Goal: Task Accomplishment & Management: Use online tool/utility

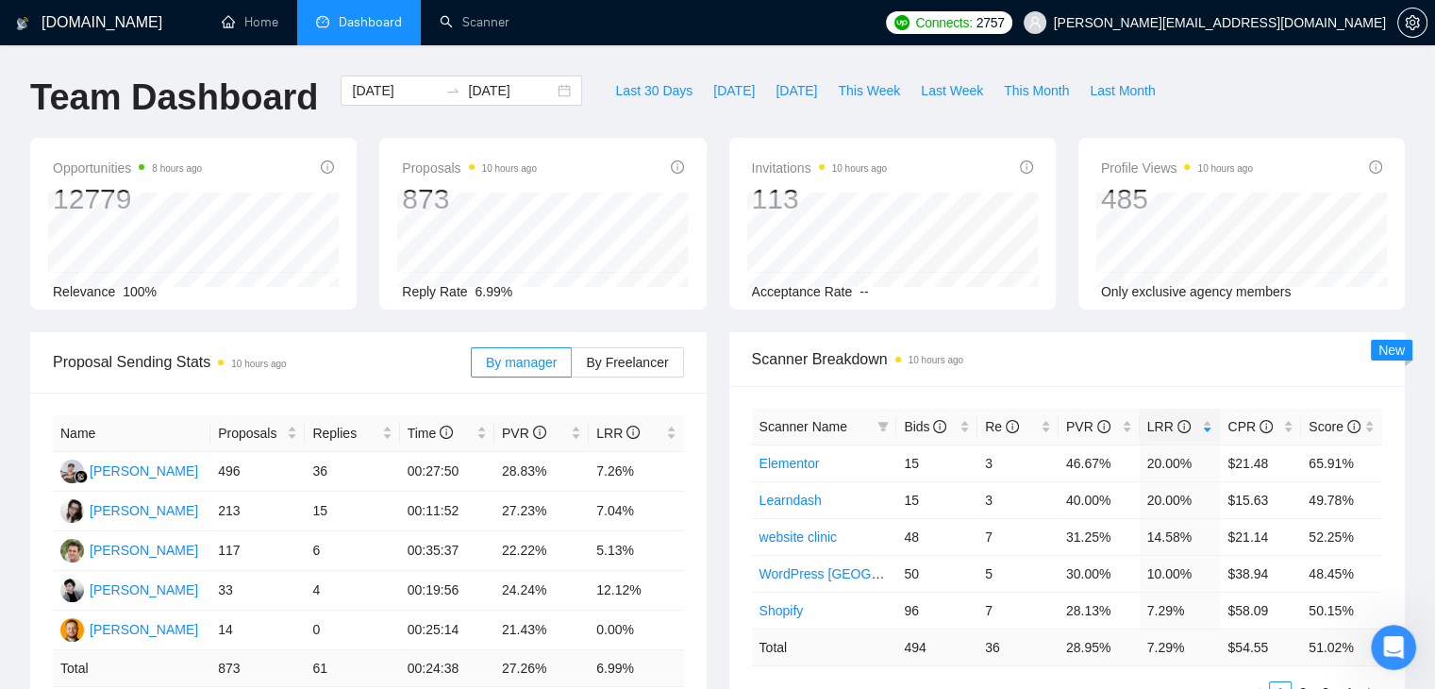
click at [1256, 8] on span "[PERSON_NAME][EMAIL_ADDRESS][DOMAIN_NAME]" at bounding box center [1204, 22] width 385 height 60
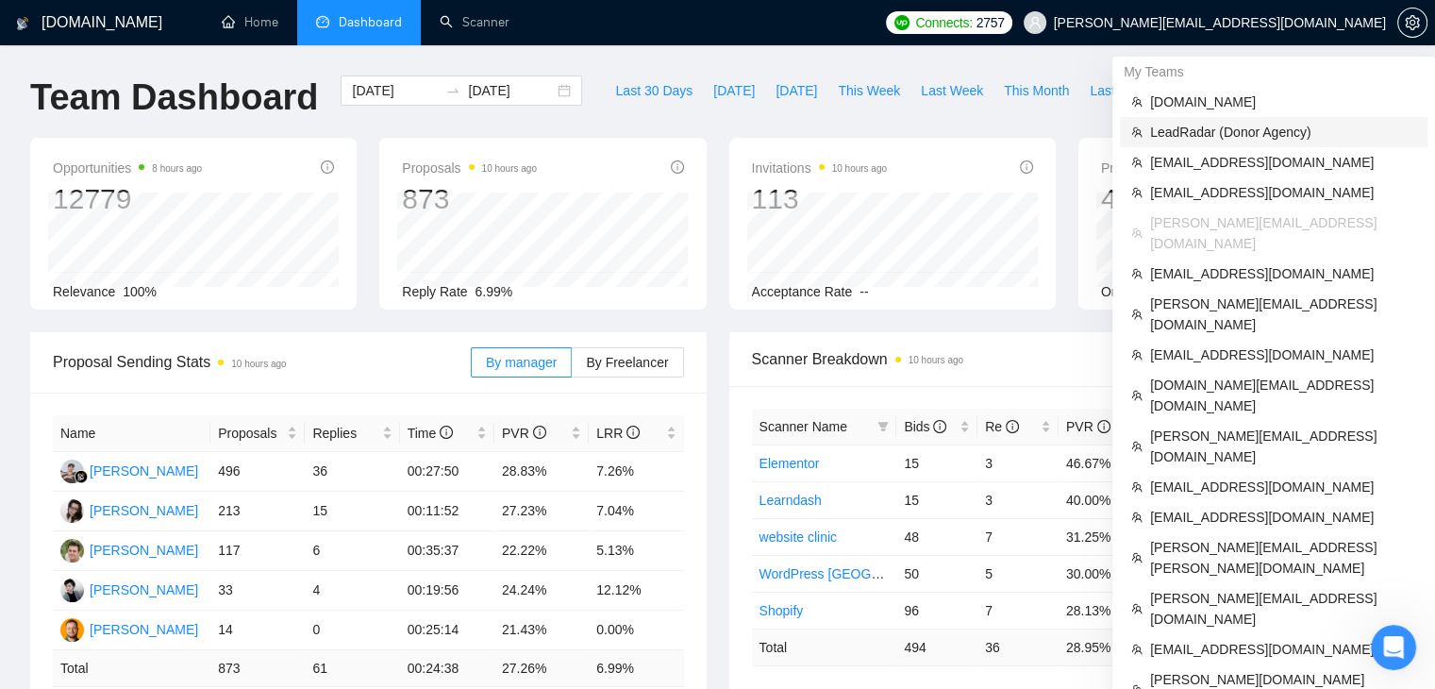
click at [1189, 119] on li "LeadRadar (Donor Agency)" at bounding box center [1274, 132] width 308 height 30
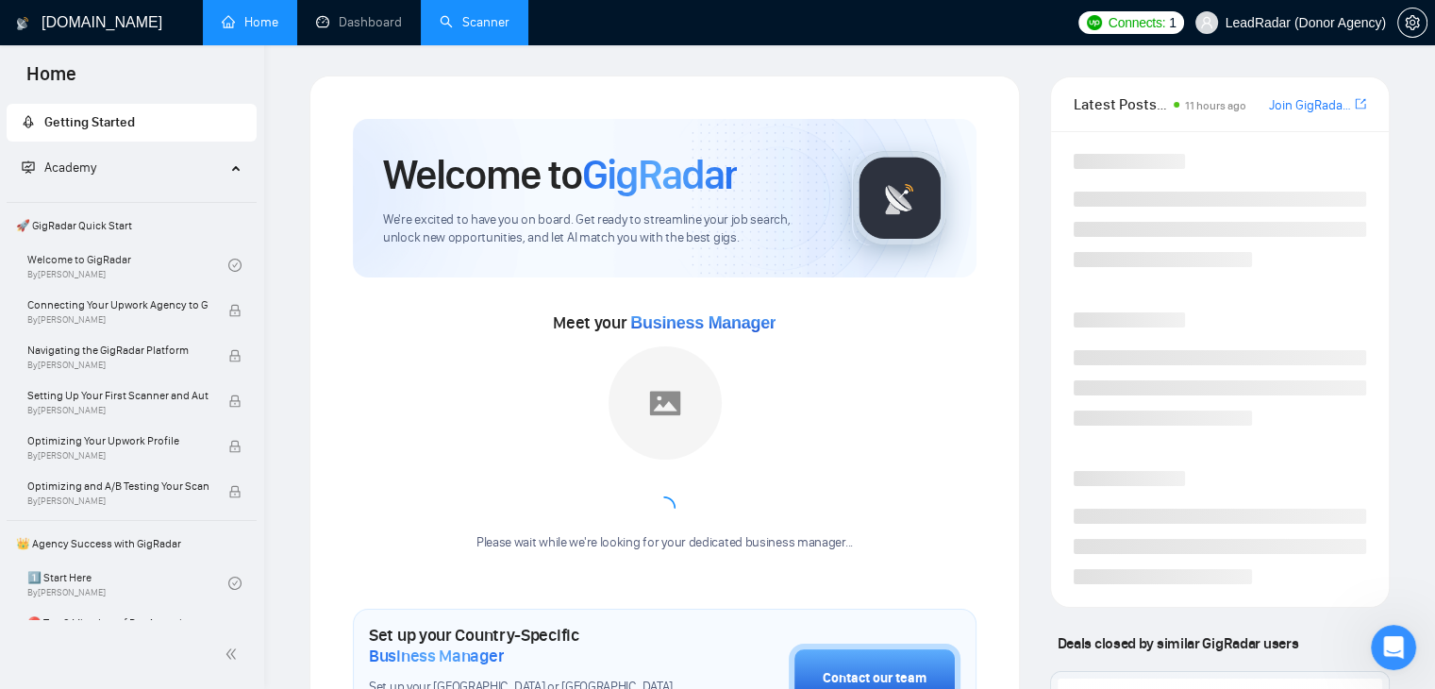
click at [487, 30] on link "Scanner" at bounding box center [475, 22] width 70 height 16
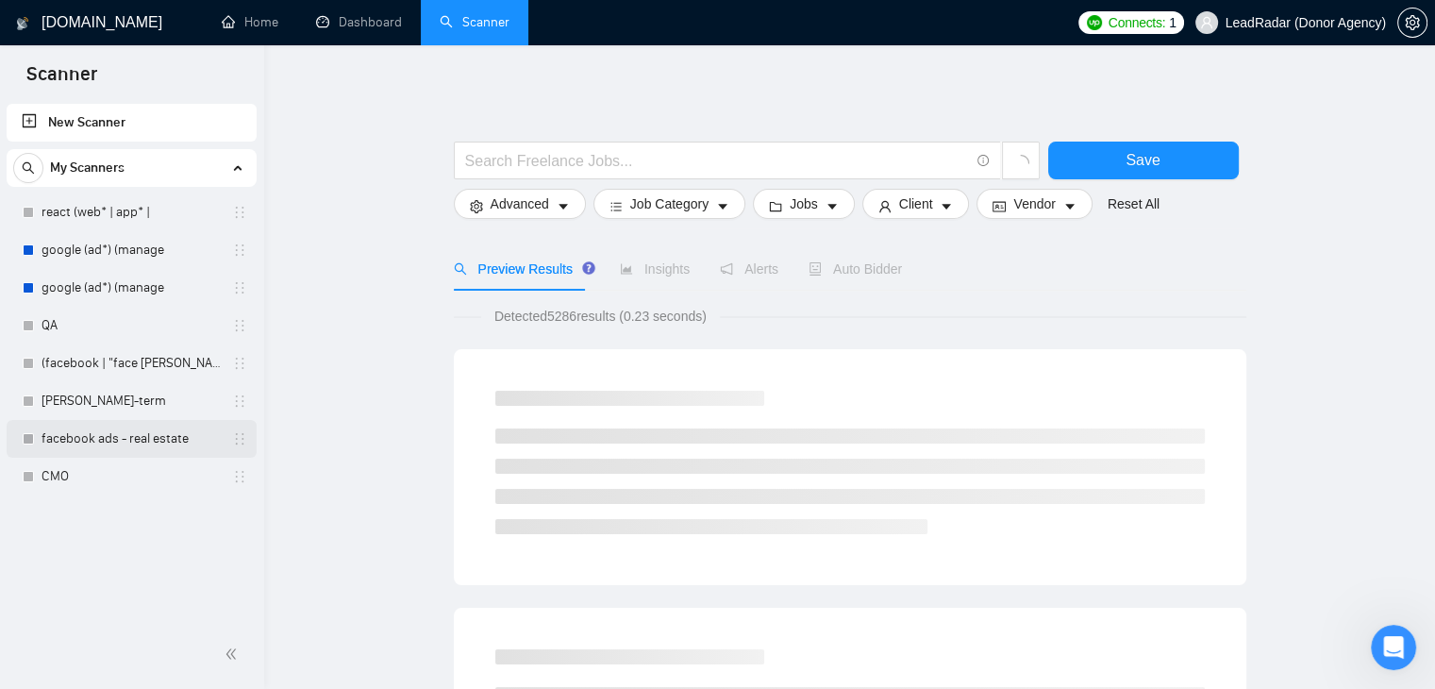
click at [103, 438] on link "facebook ads - real estate" at bounding box center [131, 439] width 179 height 38
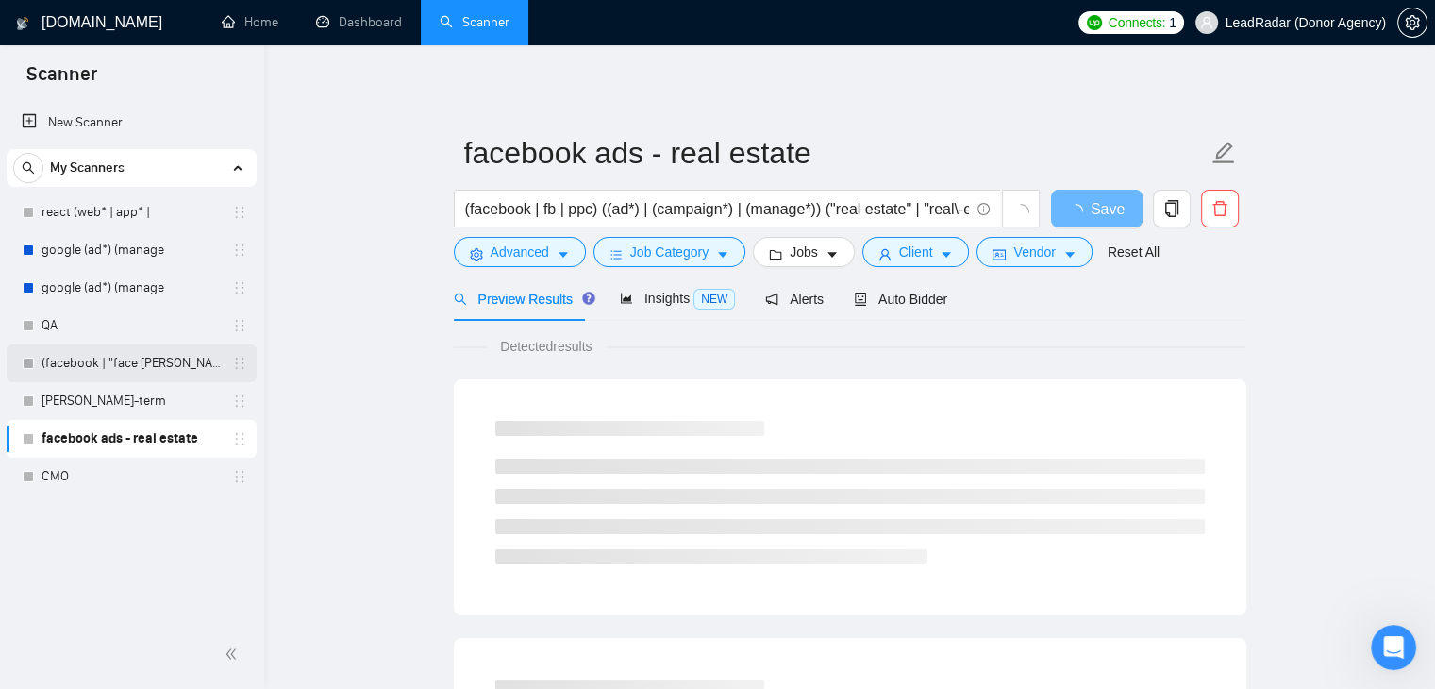
click at [112, 361] on link "(facebook | "face [PERSON_NAME]" at bounding box center [131, 363] width 179 height 38
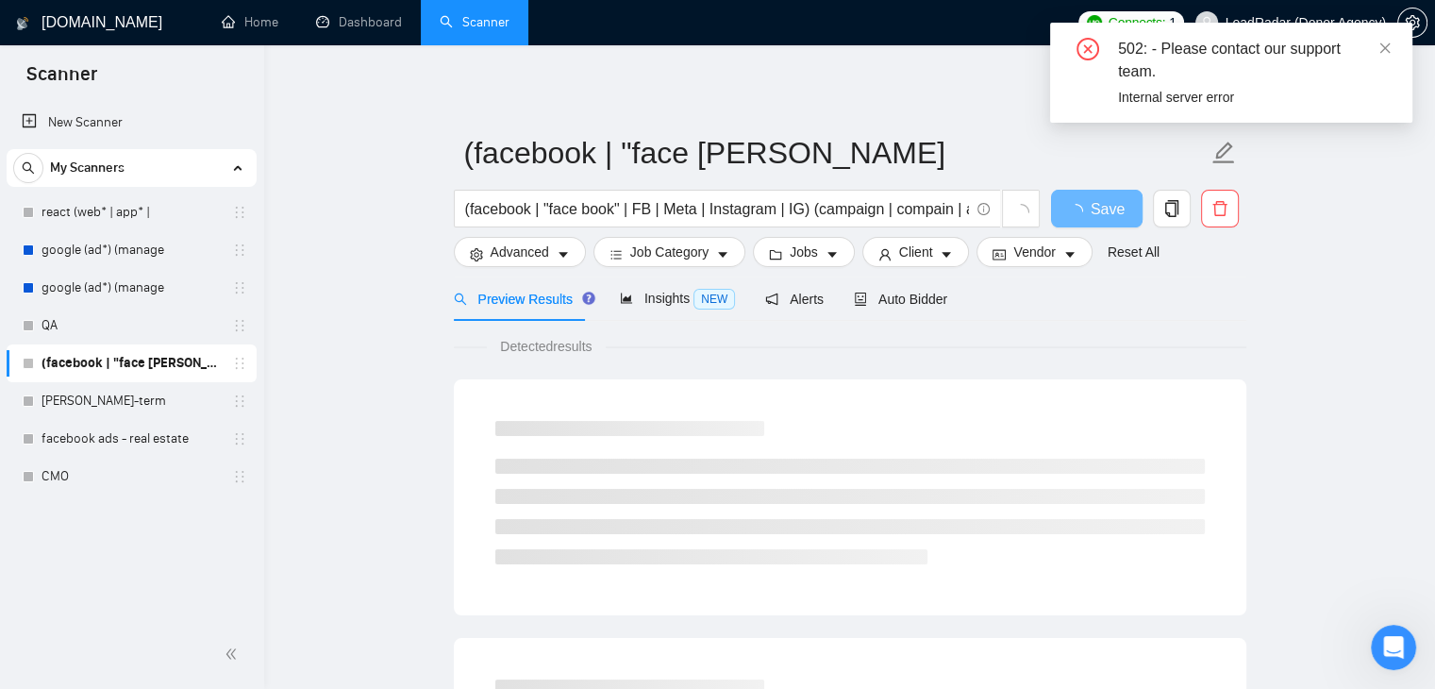
click at [1392, 50] on div "502: - Please contact our support team. Internal server error" at bounding box center [1231, 73] width 362 height 100
click at [1384, 50] on icon "close" at bounding box center [1385, 47] width 10 height 10
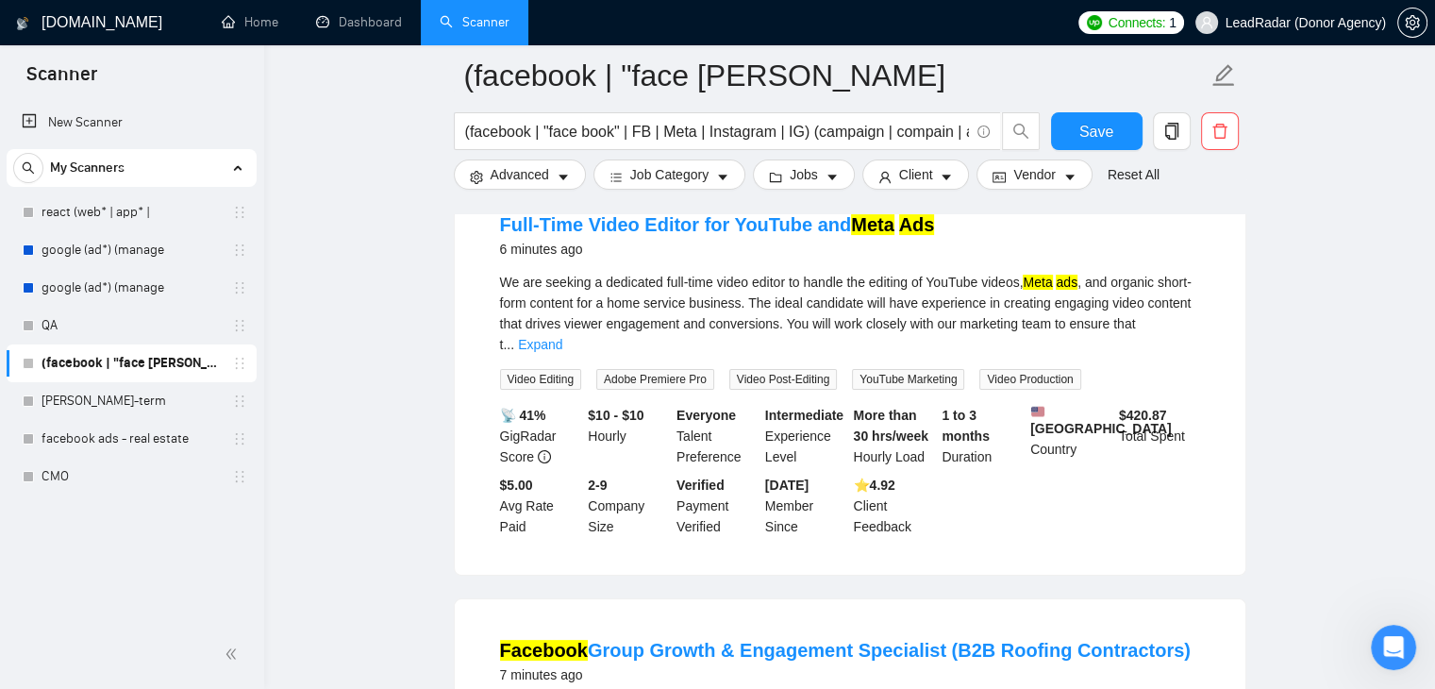
scroll to position [189, 0]
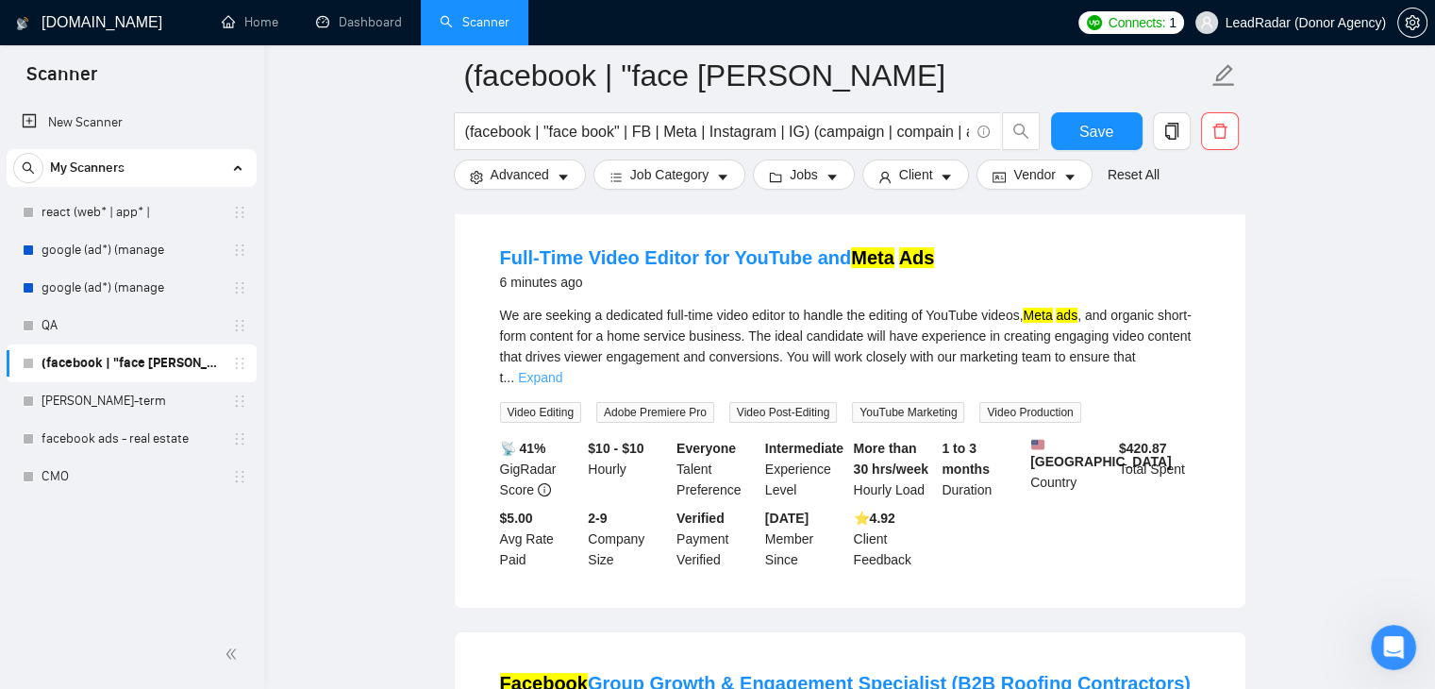
click at [562, 370] on link "Expand" at bounding box center [540, 377] width 44 height 15
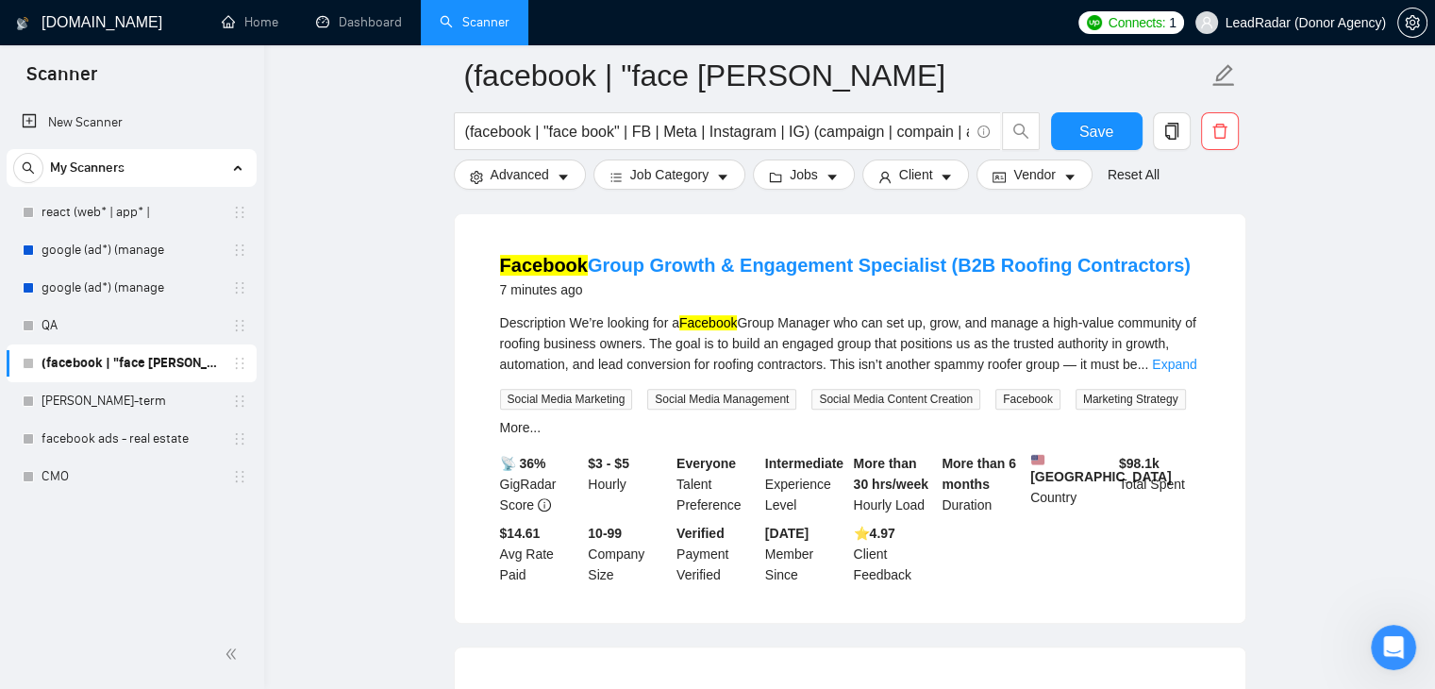
scroll to position [660, 0]
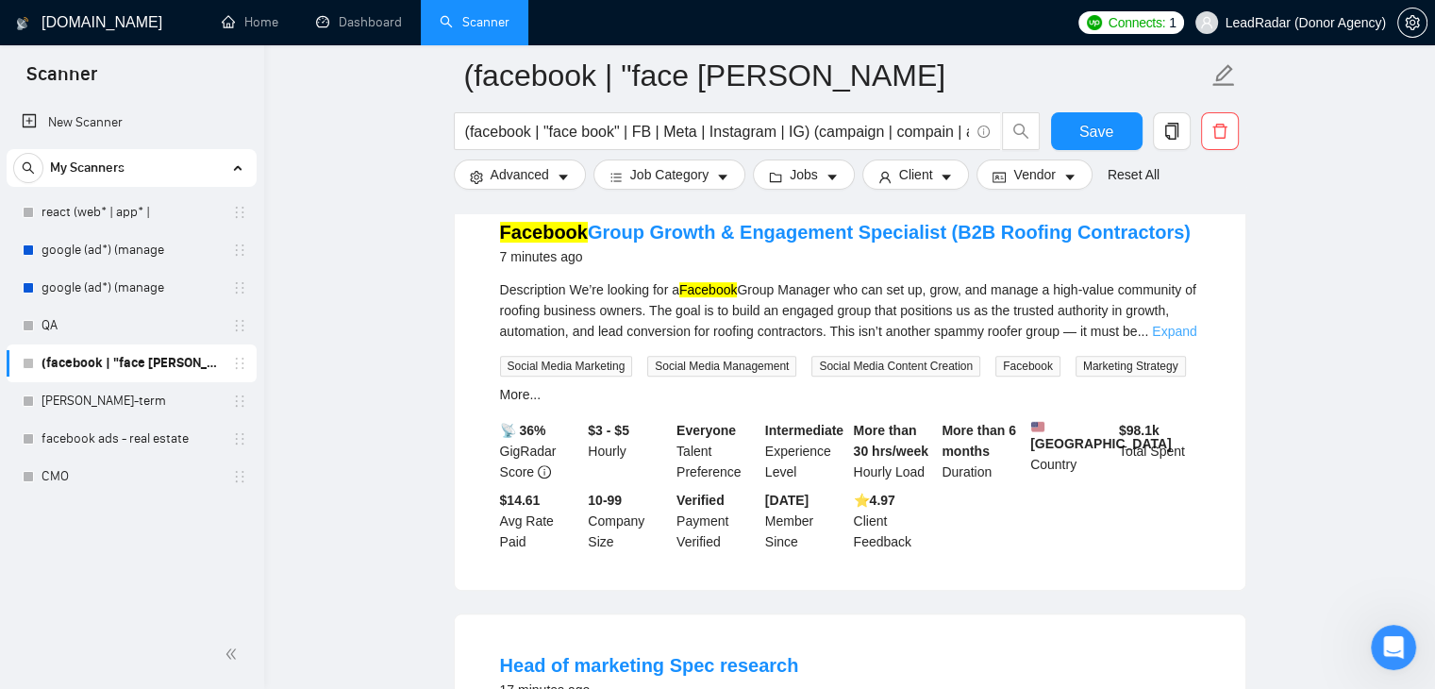
click at [1168, 337] on link "Expand" at bounding box center [1174, 331] width 44 height 15
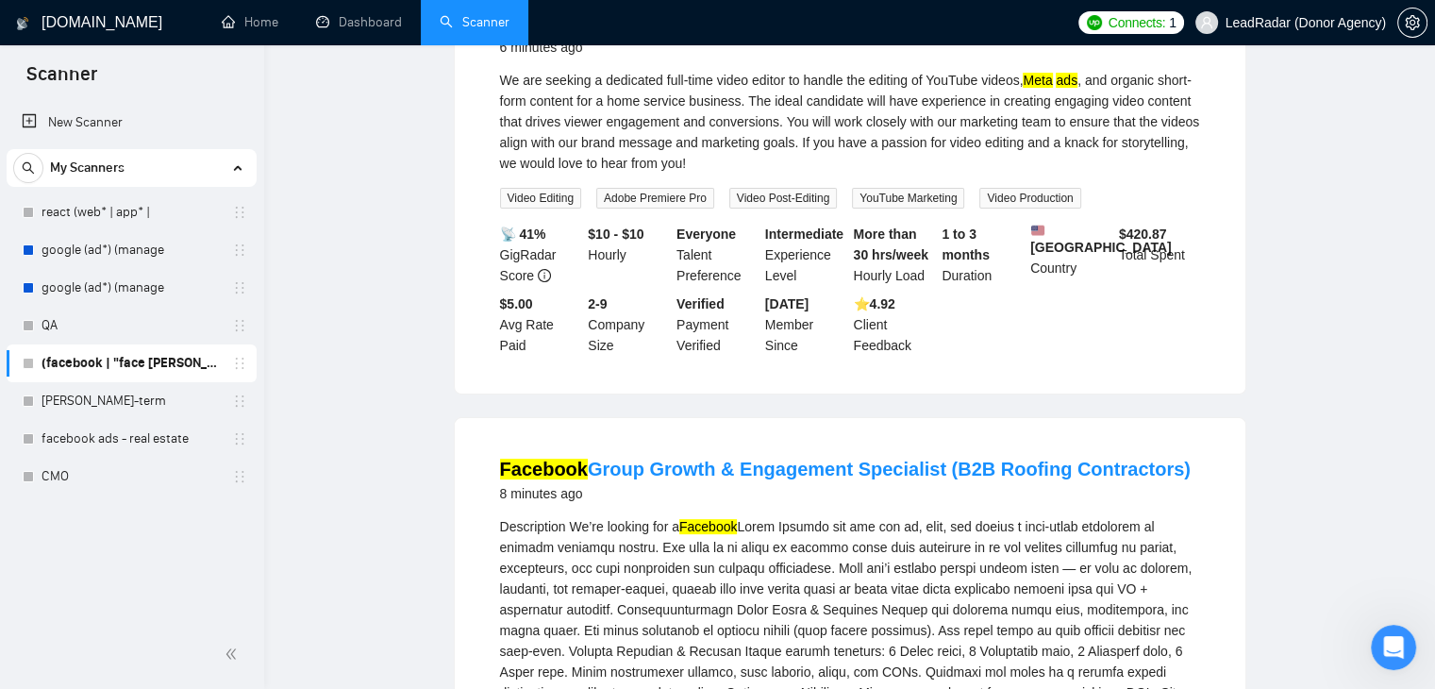
scroll to position [0, 0]
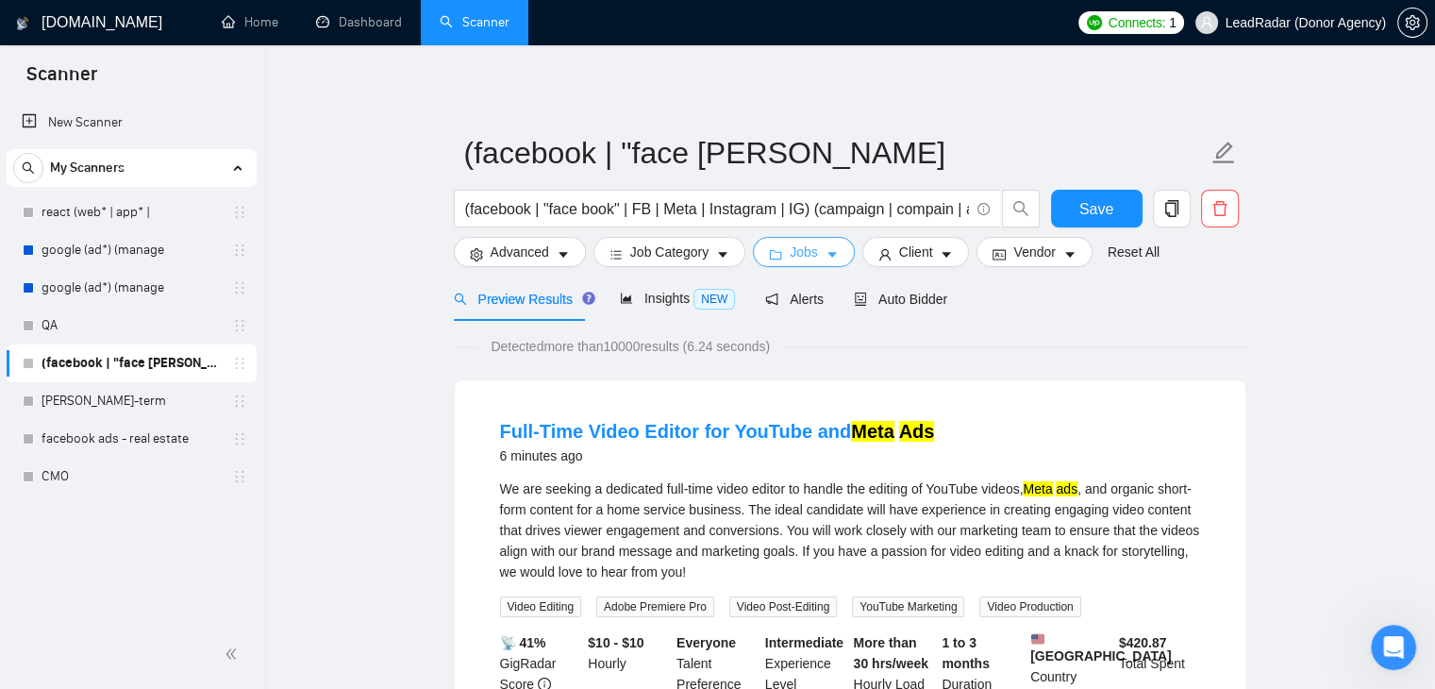
click at [818, 260] on button "Jobs" at bounding box center [804, 252] width 102 height 30
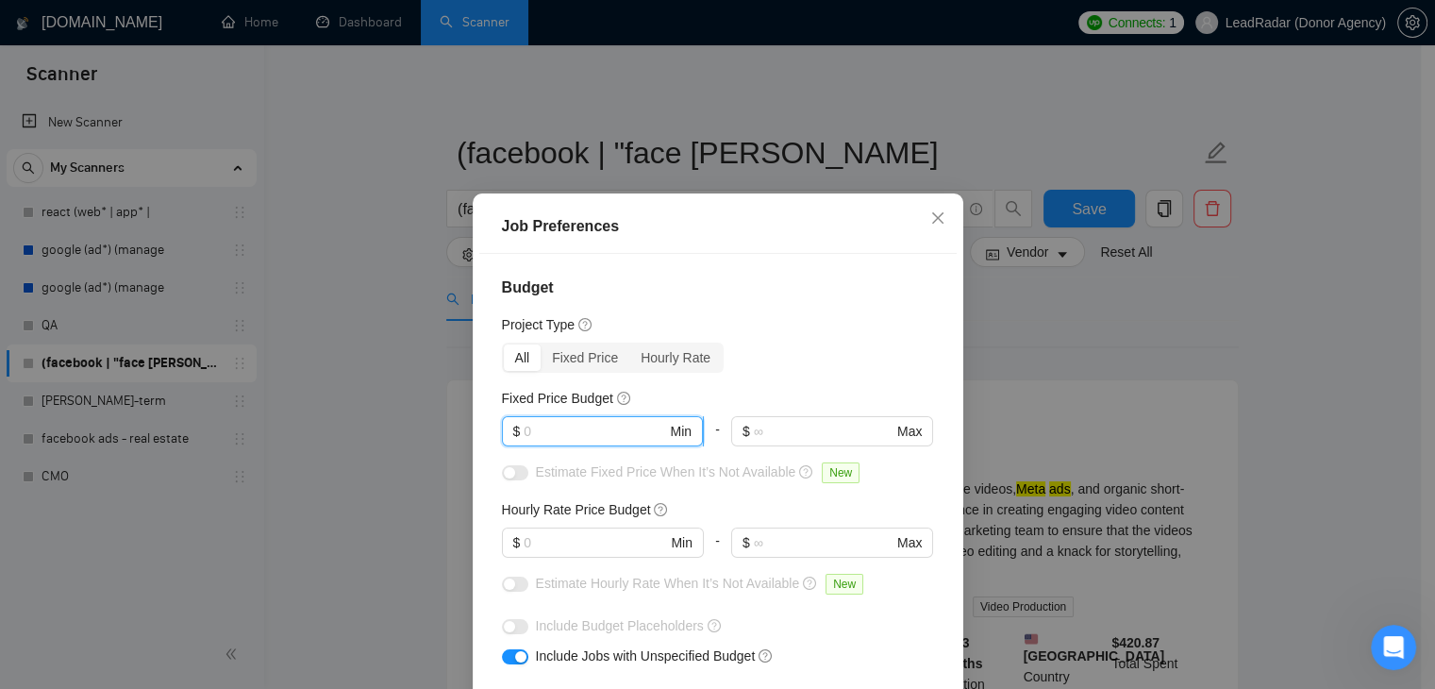
click at [566, 438] on input "text" at bounding box center [595, 431] width 142 height 21
click at [527, 539] on input "text" at bounding box center [595, 542] width 142 height 21
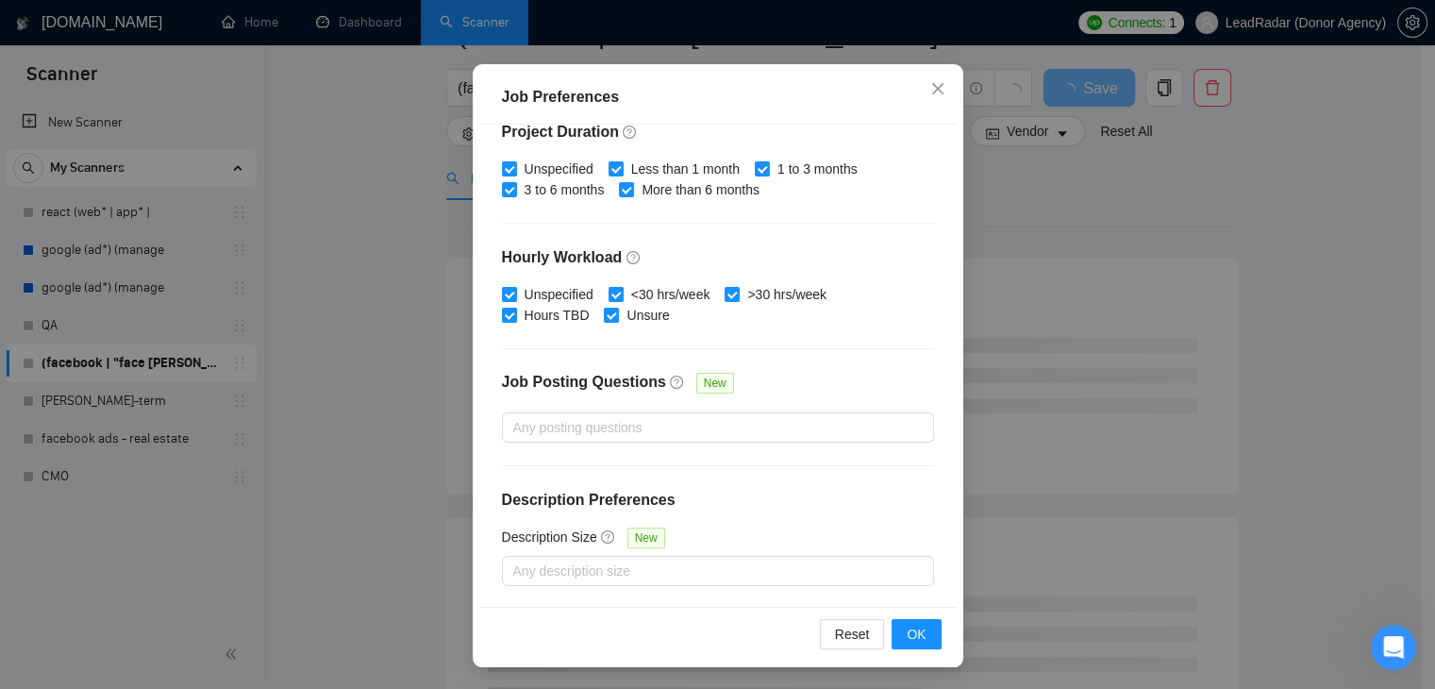
scroll to position [283, 0]
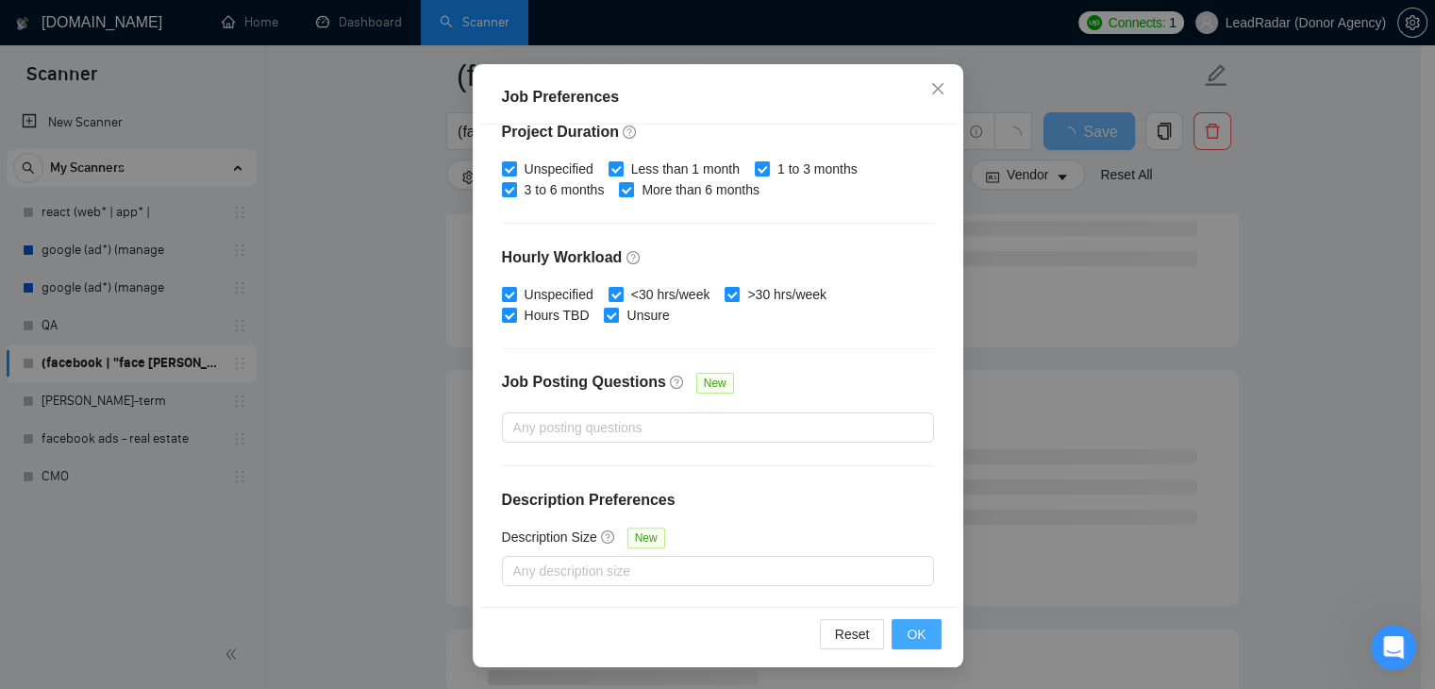
type input "20"
click at [908, 636] on span "OK" at bounding box center [915, 633] width 19 height 21
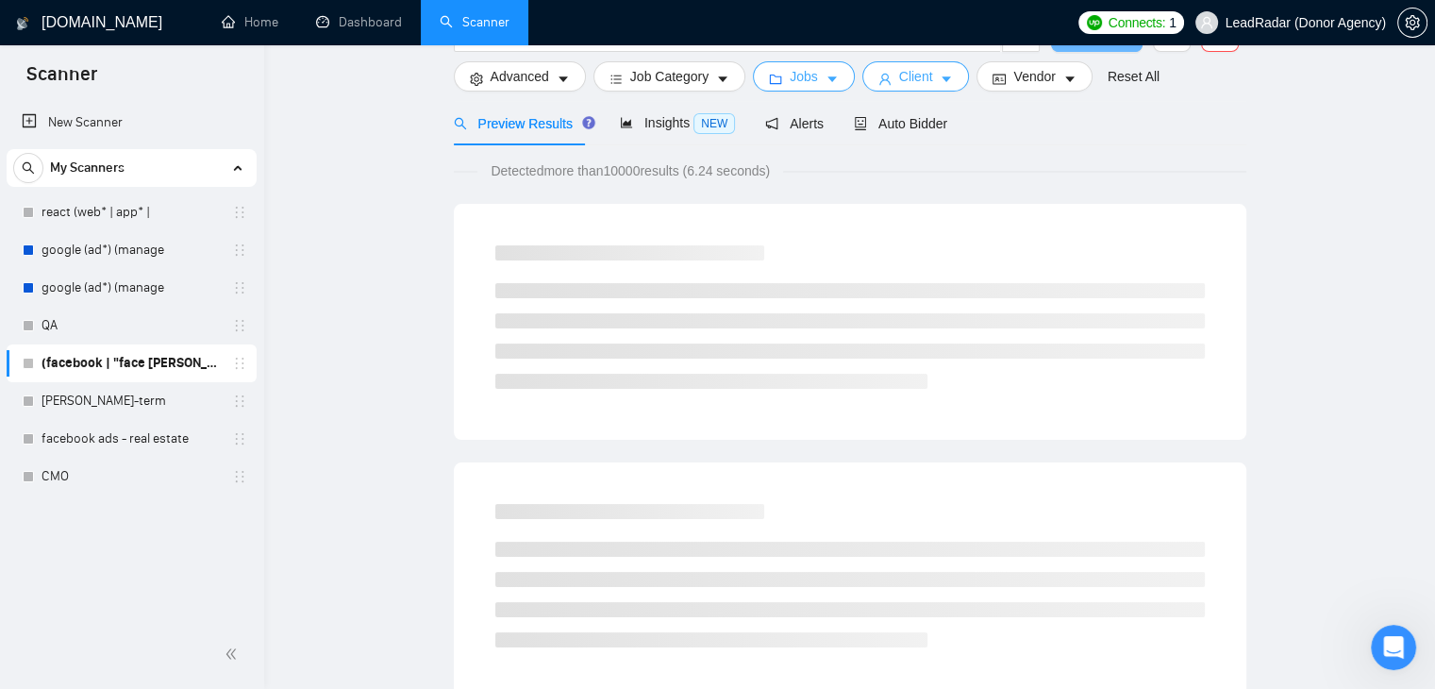
scroll to position [0, 0]
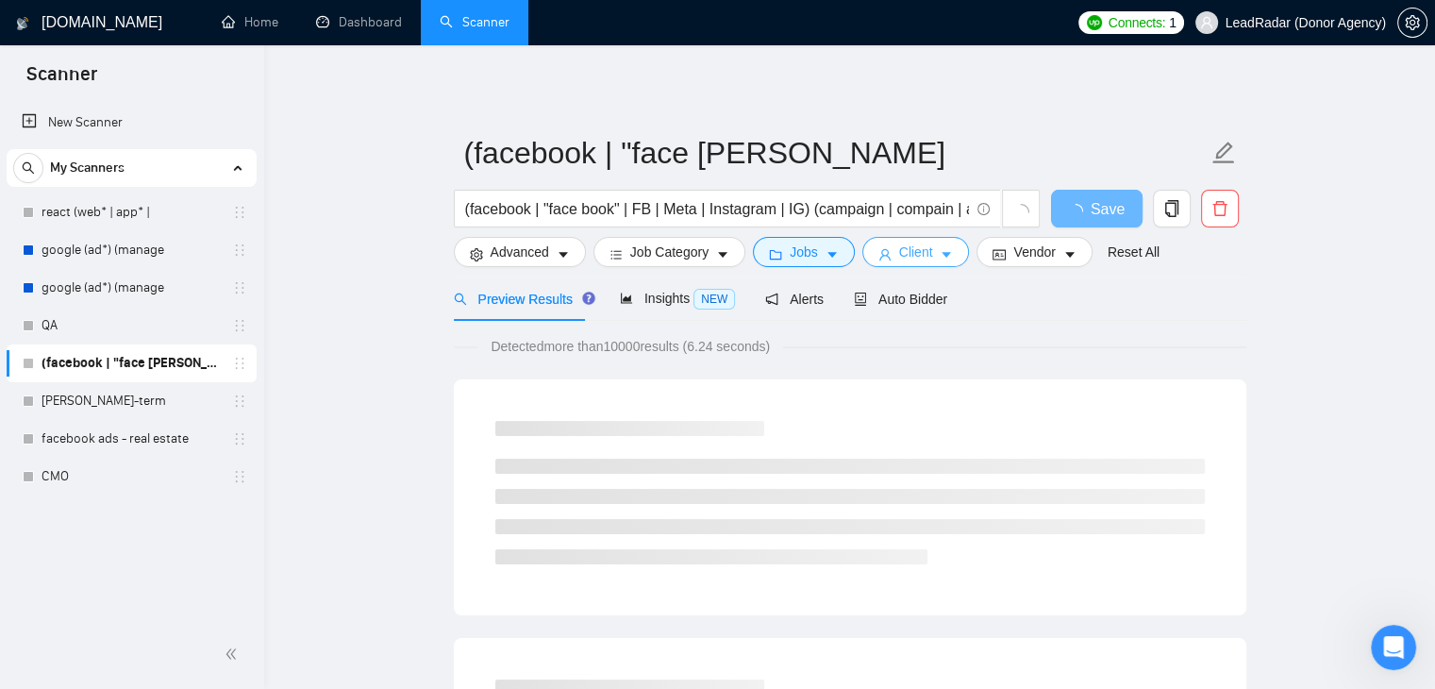
click at [918, 242] on span "Client" at bounding box center [916, 251] width 34 height 21
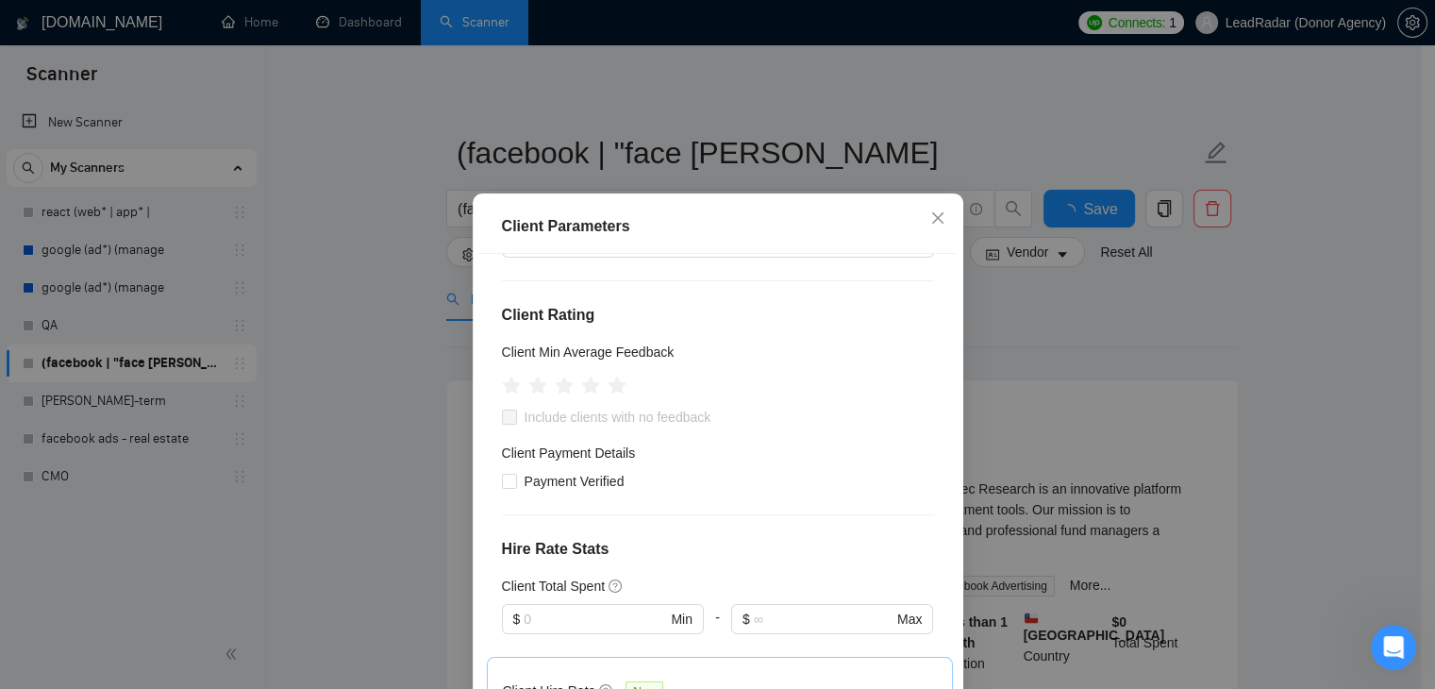
scroll to position [472, 0]
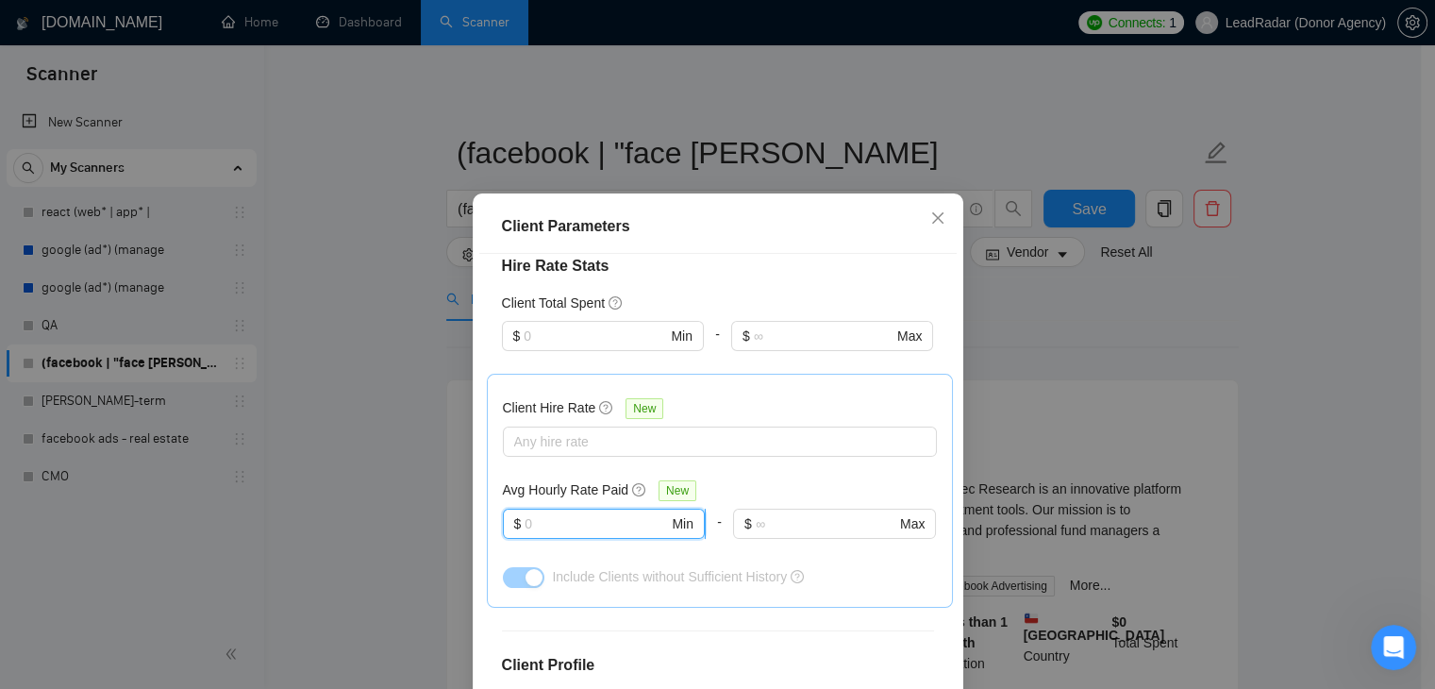
click at [548, 515] on input "text" at bounding box center [595, 523] width 143 height 21
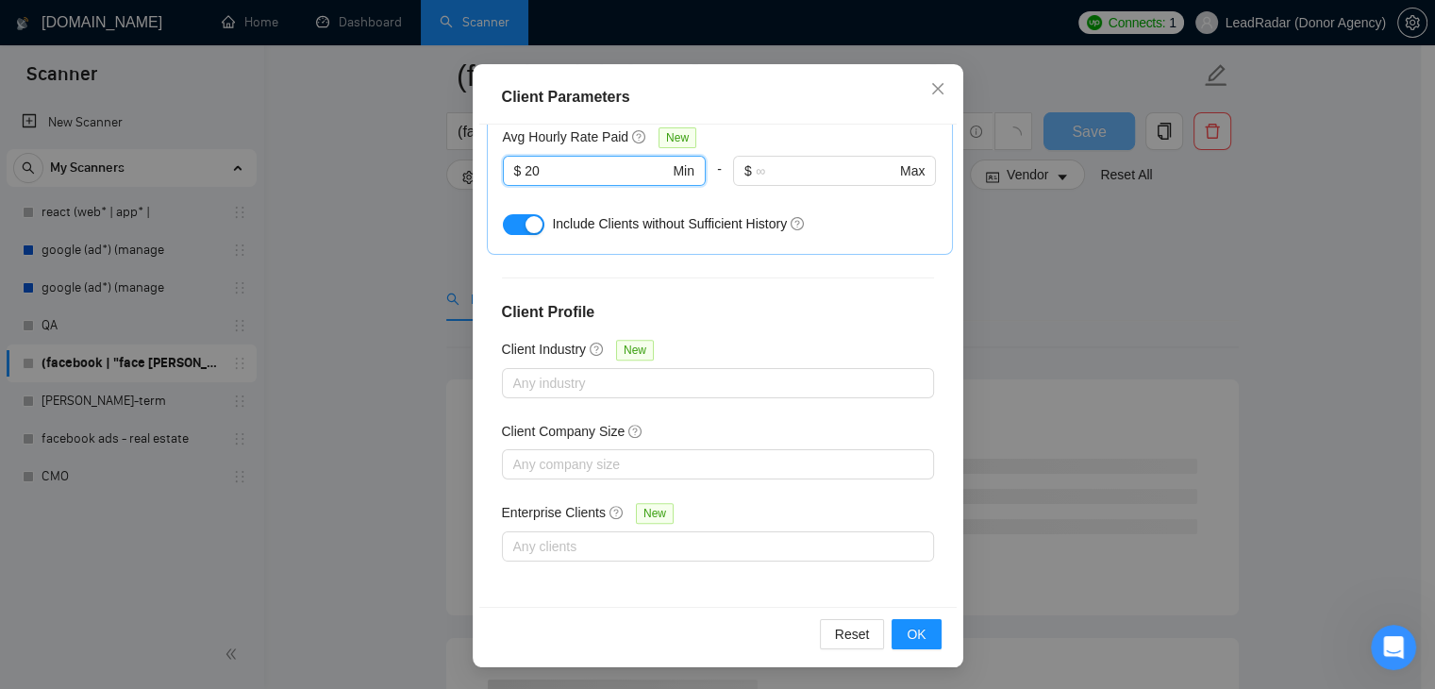
scroll to position [283, 0]
type input "20"
click at [515, 223] on button "button" at bounding box center [524, 224] width 42 height 21
click at [906, 634] on span "OK" at bounding box center [915, 633] width 19 height 21
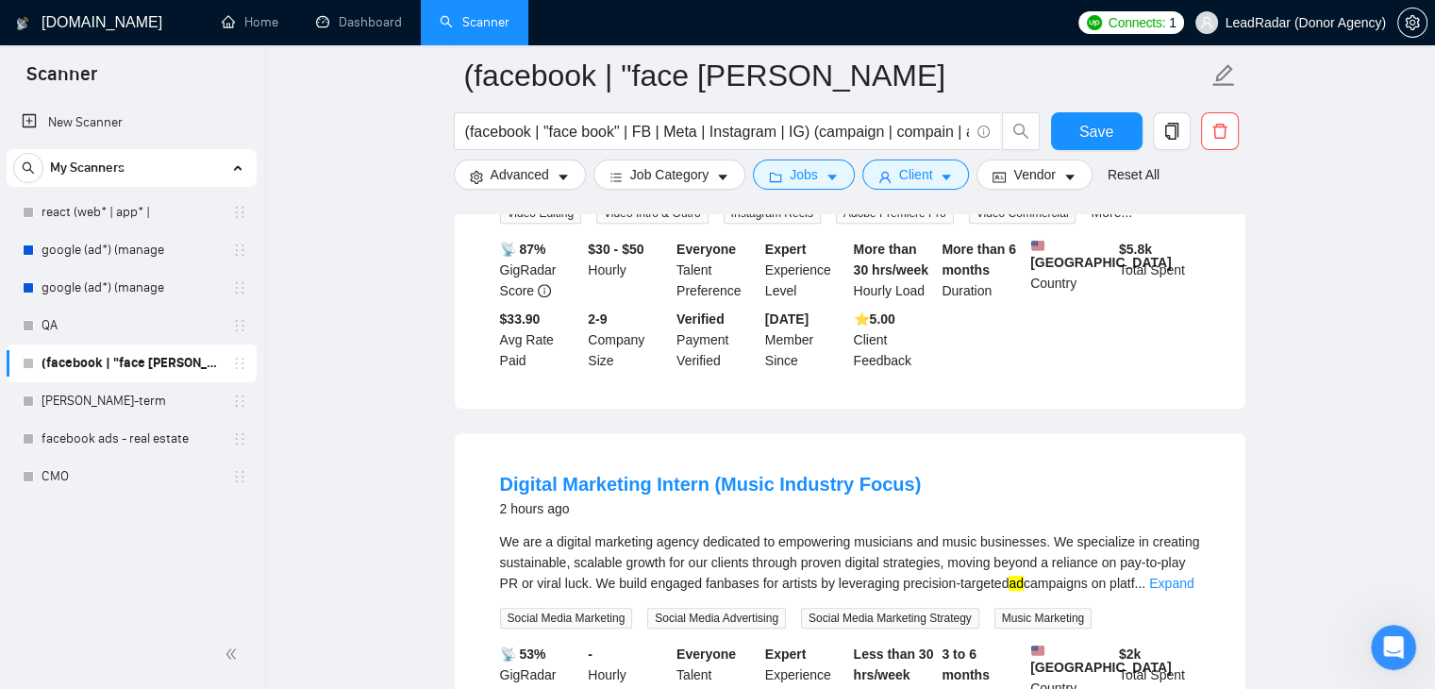
scroll to position [1321, 0]
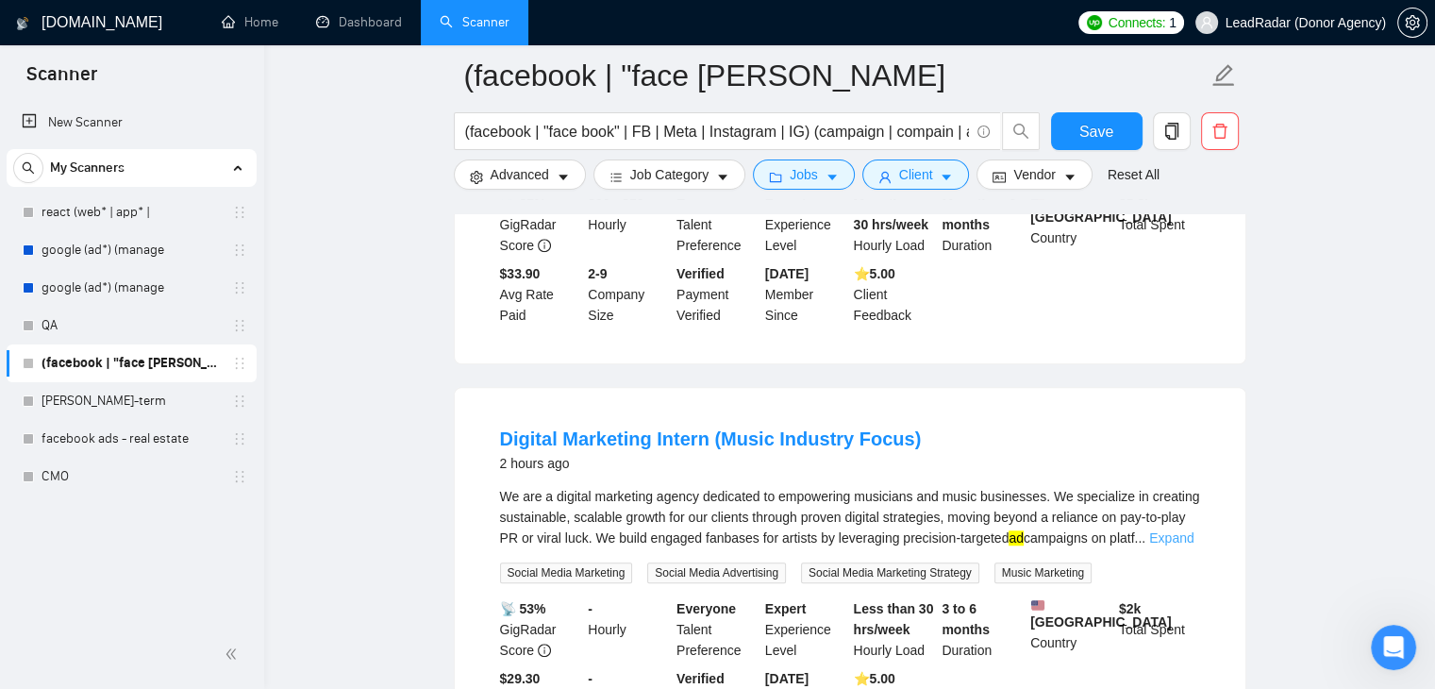
click at [1155, 530] on link "Expand" at bounding box center [1171, 537] width 44 height 15
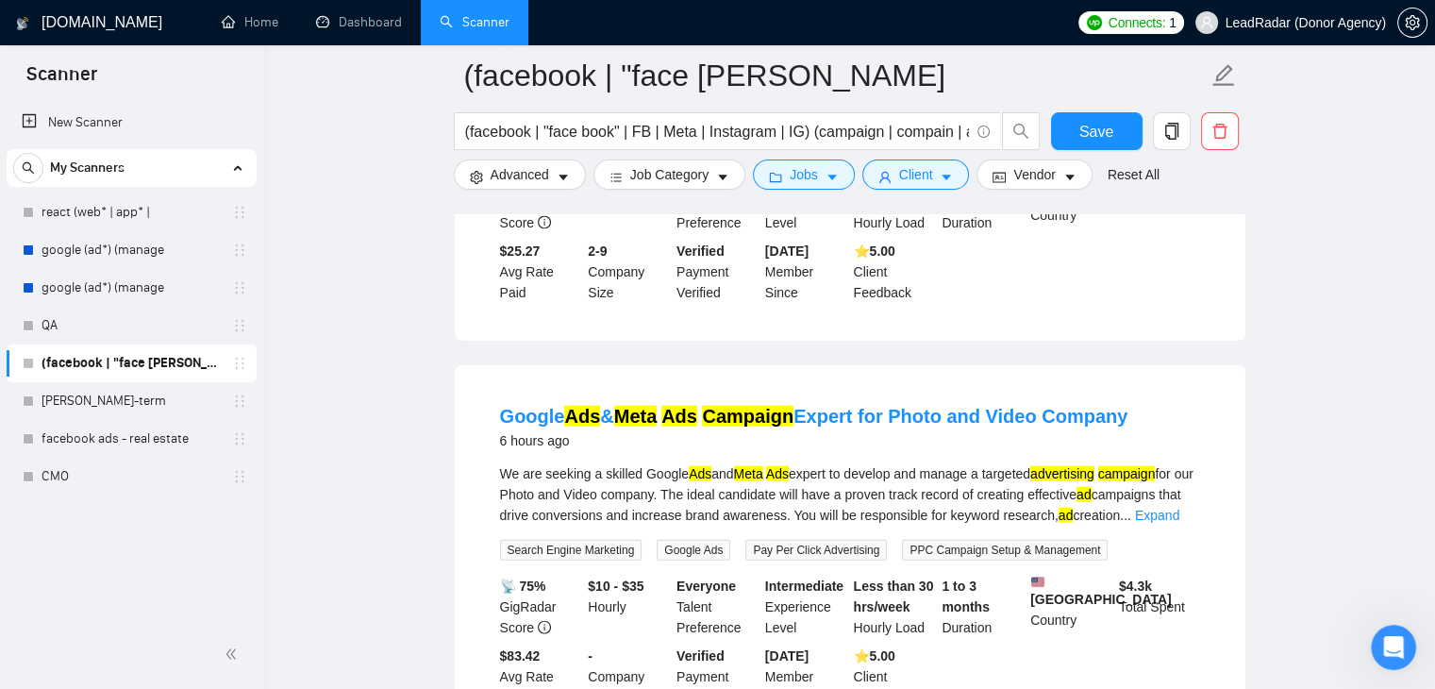
scroll to position [4375, 0]
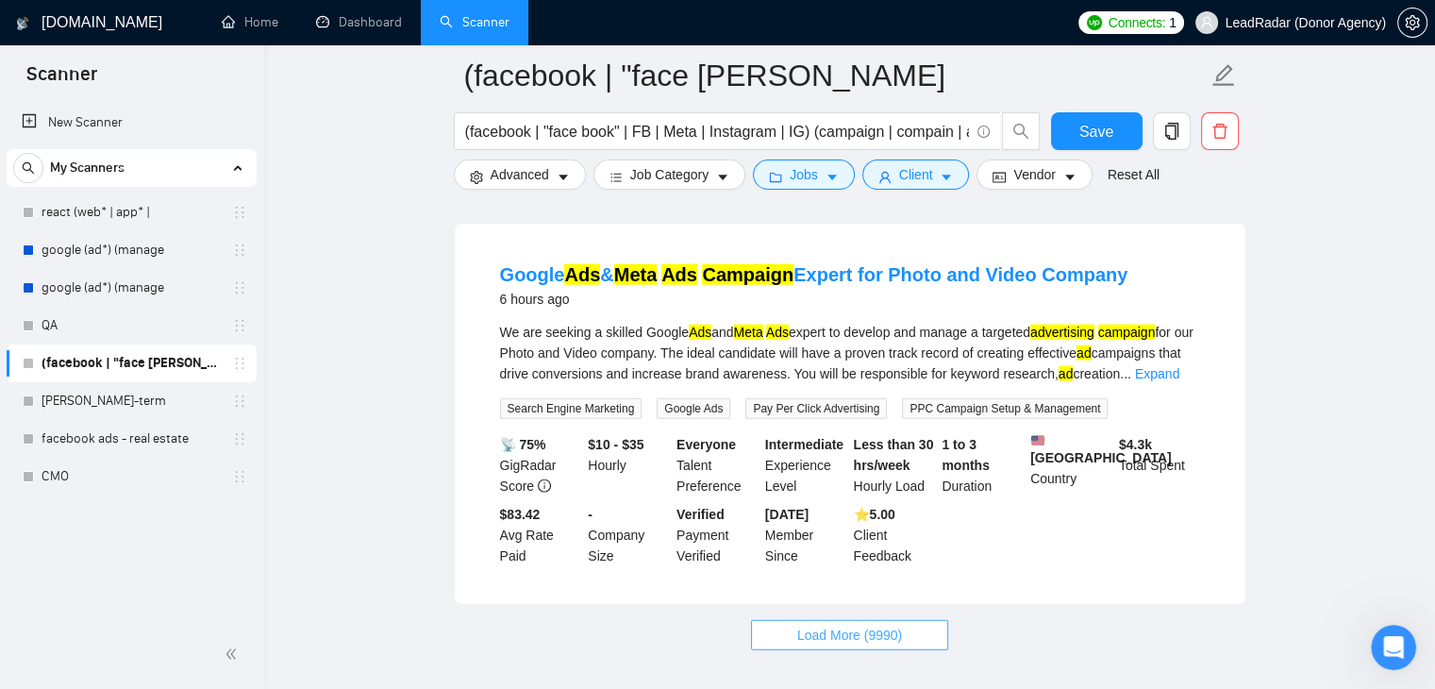
click at [796, 620] on button "Load More (9990)" at bounding box center [849, 635] width 197 height 30
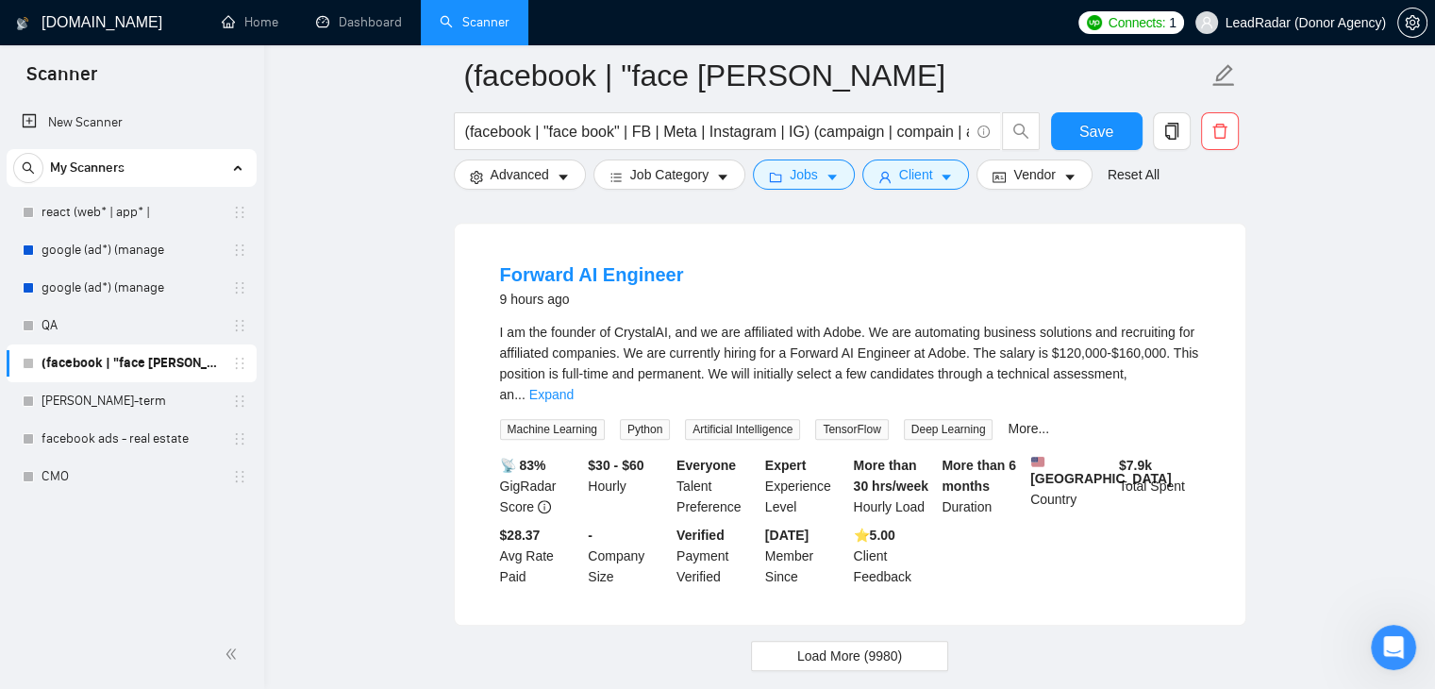
scroll to position [8500, 0]
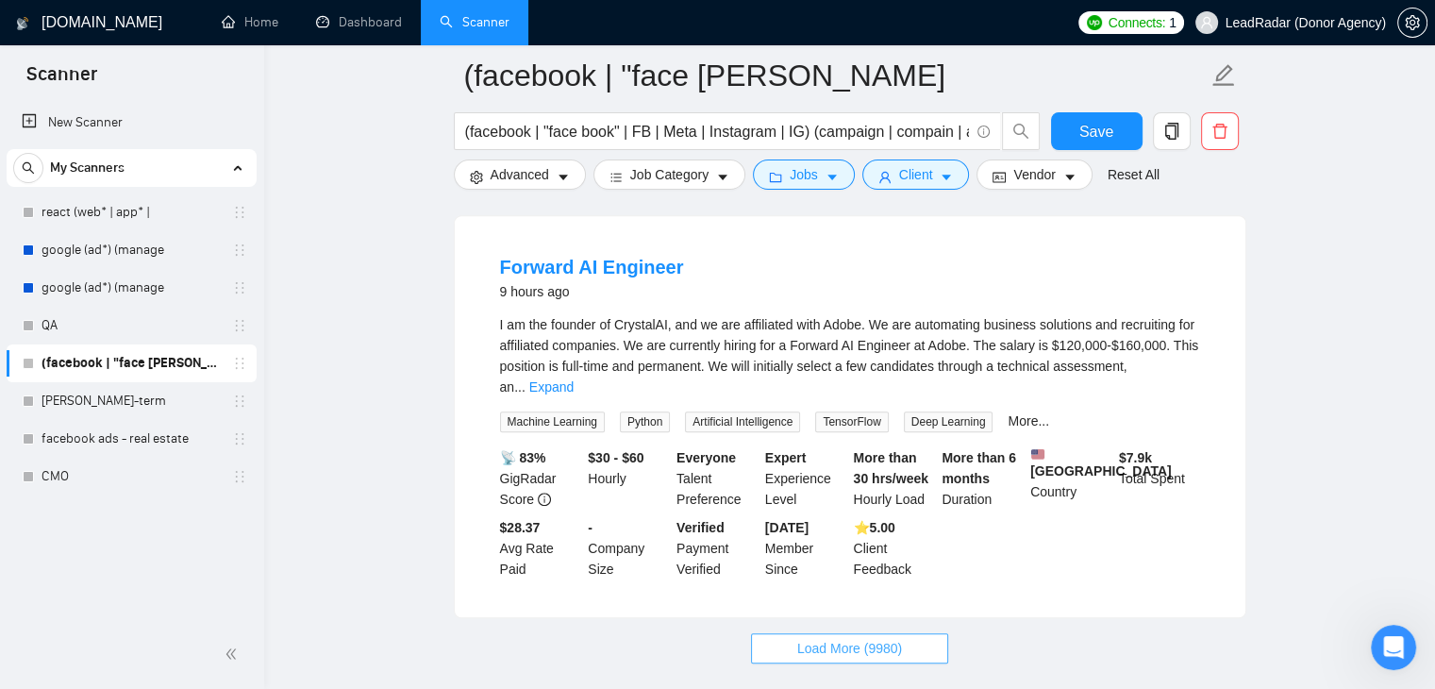
click at [808, 638] on span "Load More (9980)" at bounding box center [849, 648] width 105 height 21
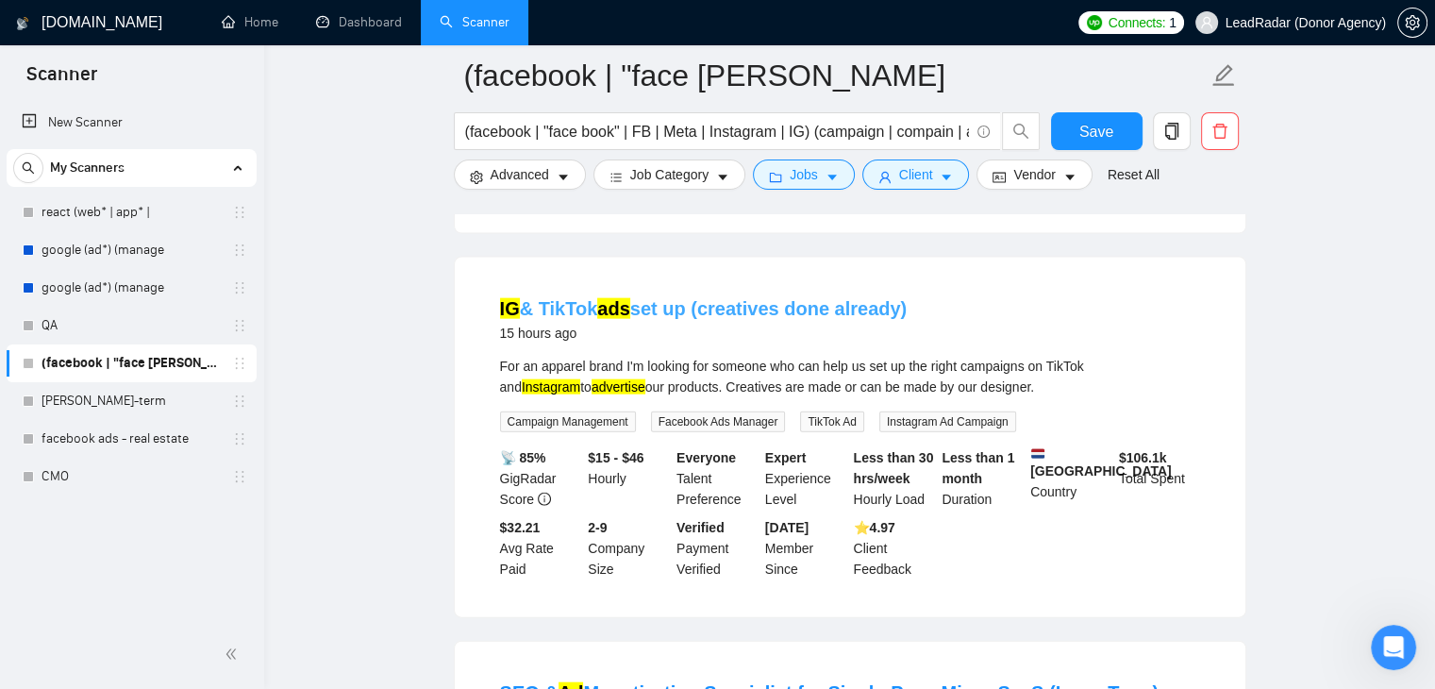
scroll to position [11518, 0]
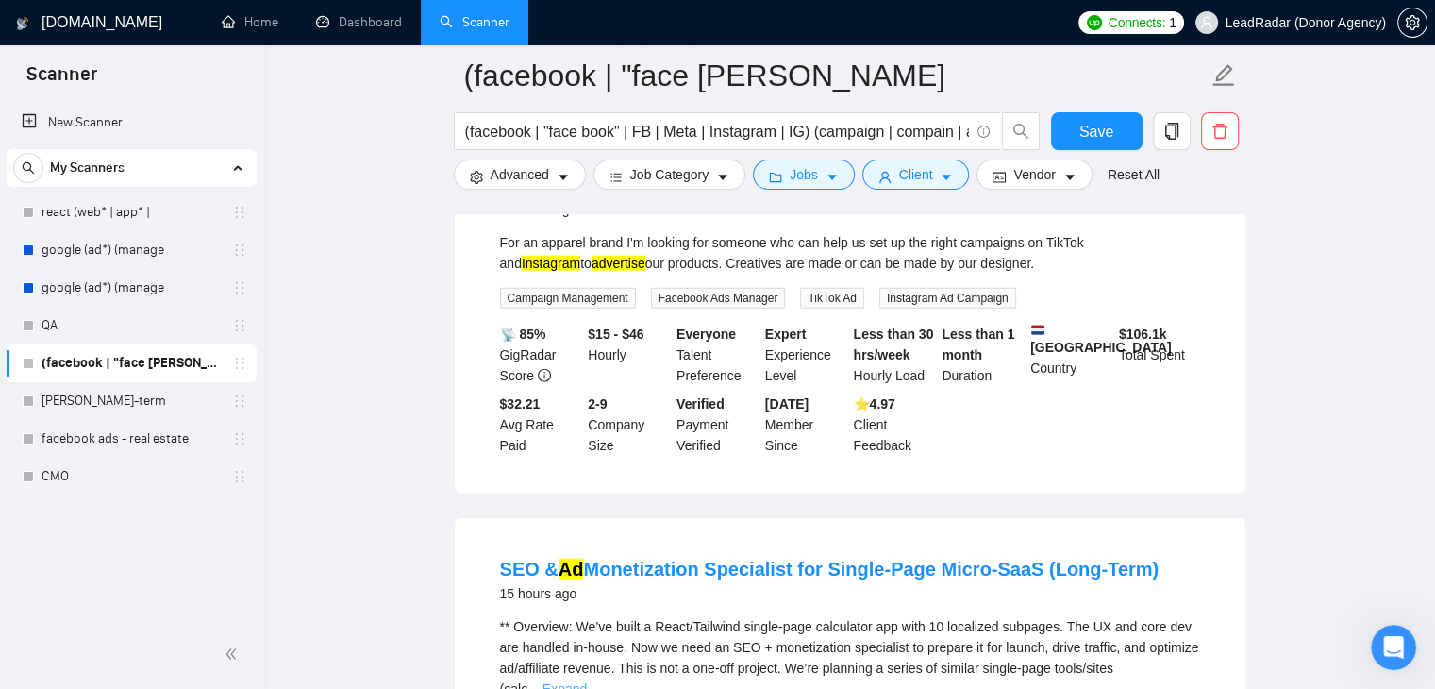
click at [587, 681] on link "Expand" at bounding box center [564, 688] width 44 height 15
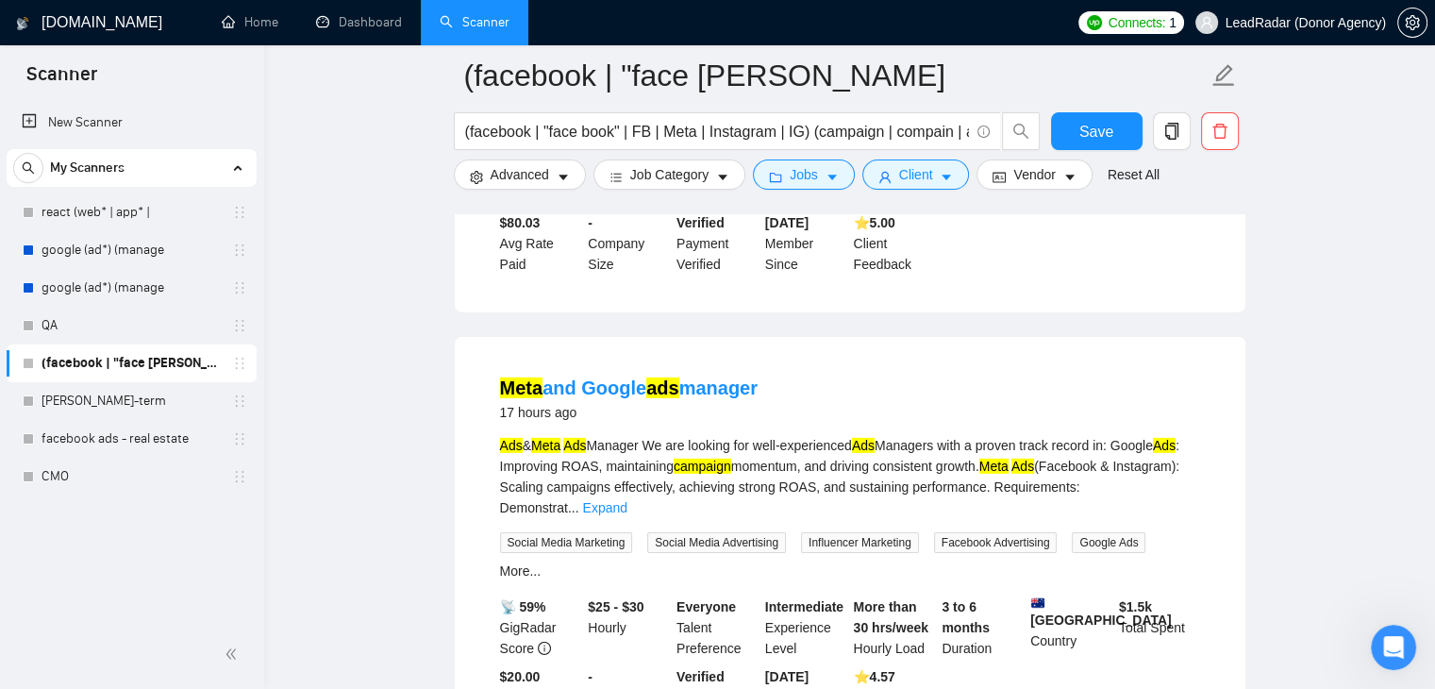
scroll to position [12986, 0]
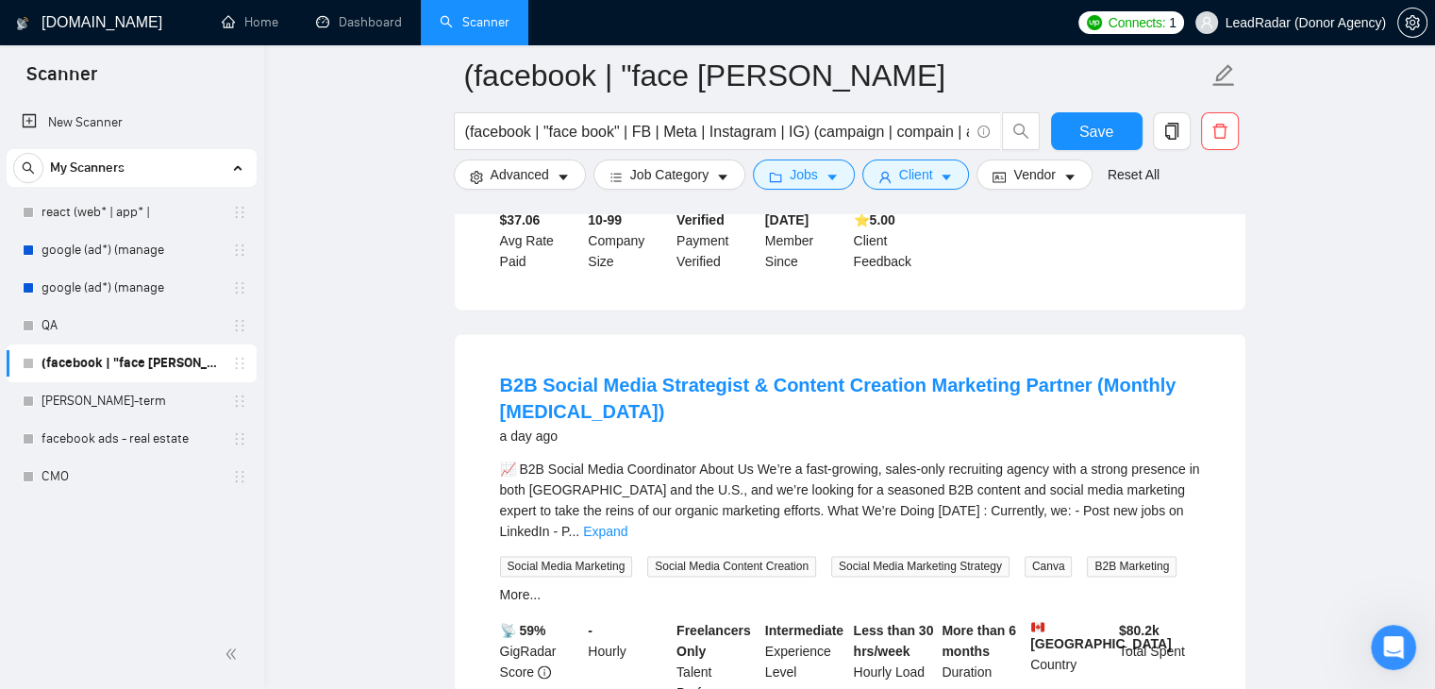
scroll to position [17224, 0]
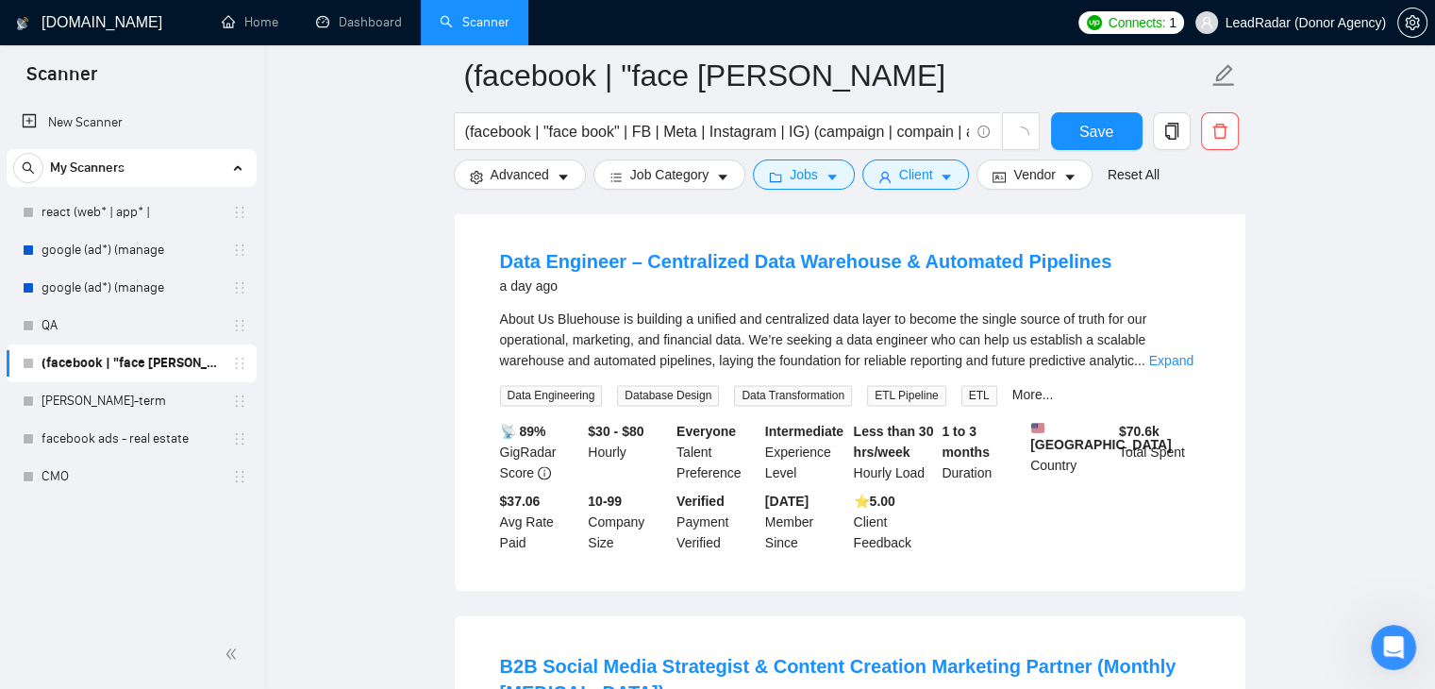
scroll to position [16941, 0]
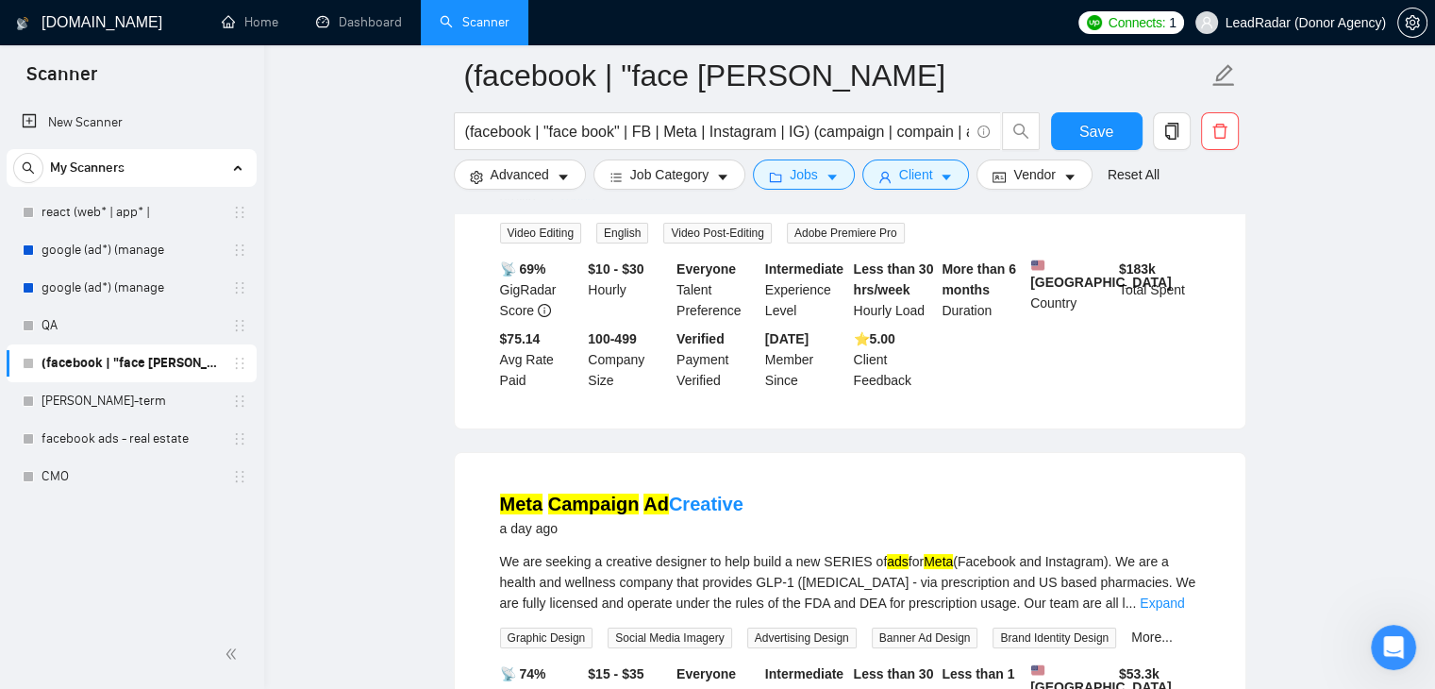
scroll to position [21593, 0]
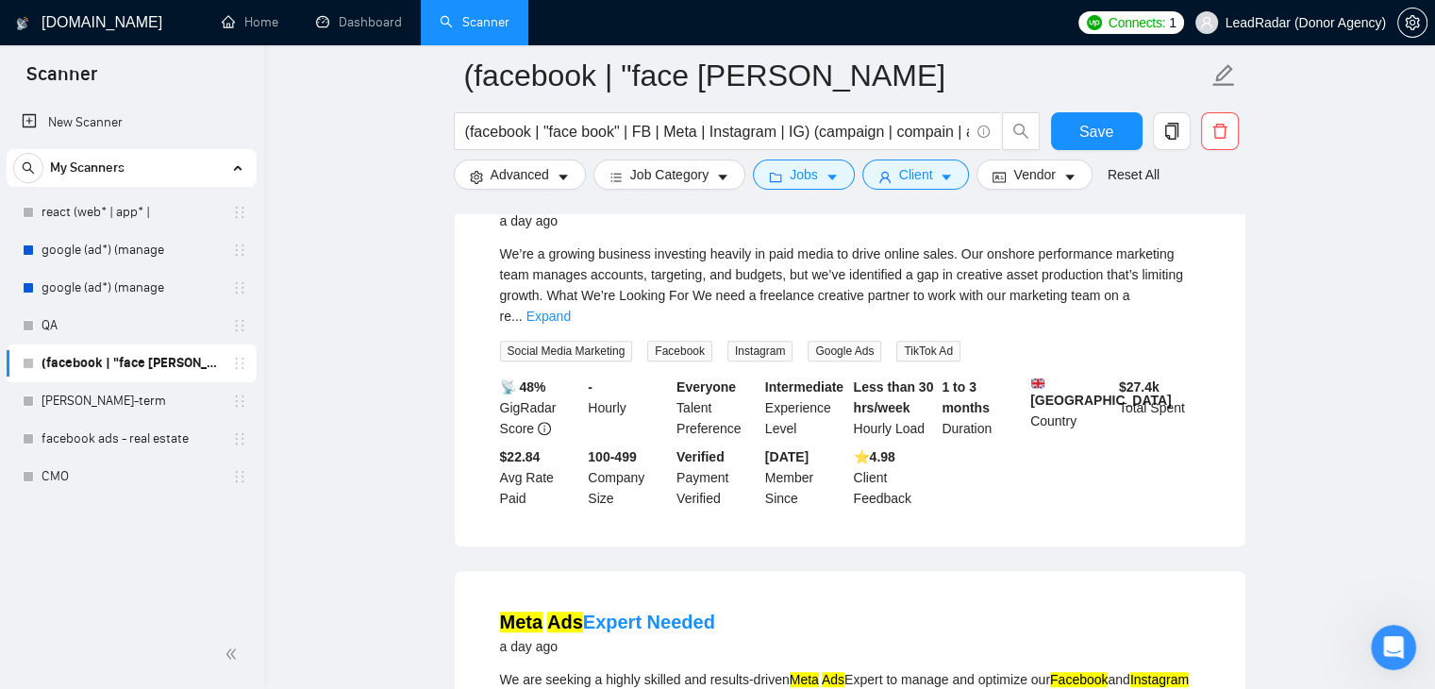
scroll to position [22725, 0]
